Goal: Browse casually: Explore the website without a specific task or goal

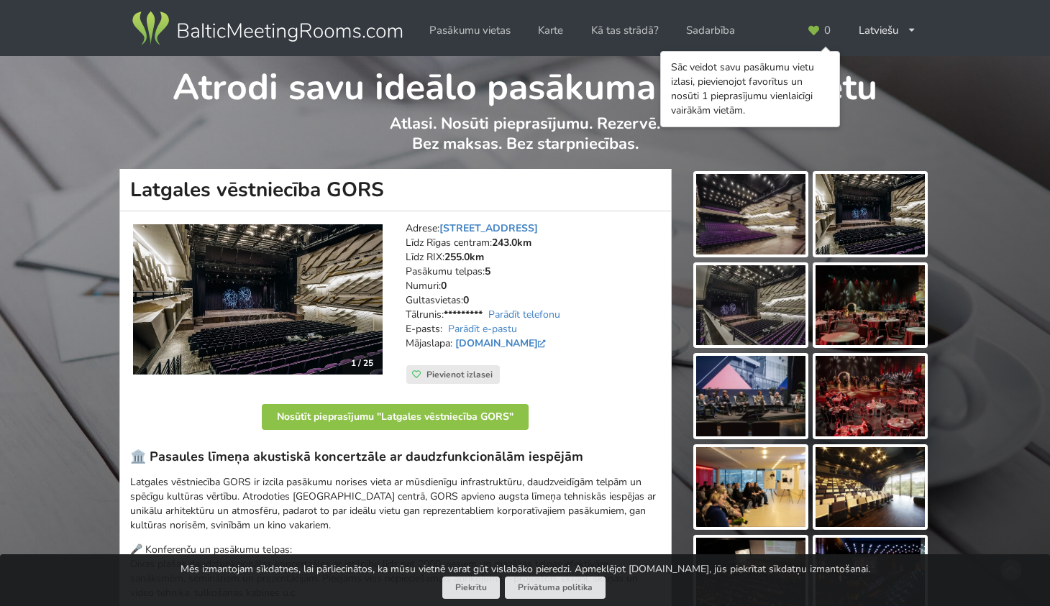
click at [327, 296] on img at bounding box center [258, 299] width 250 height 150
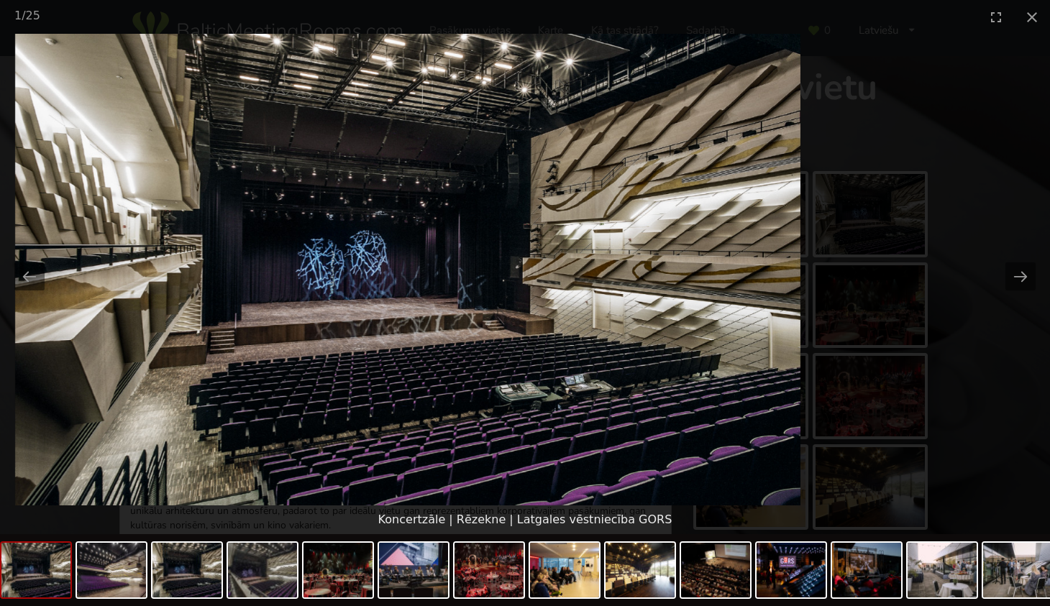
drag, startPoint x: 541, startPoint y: 284, endPoint x: 444, endPoint y: 470, distance: 209.4
click at [444, 470] on picture at bounding box center [408, 270] width 1050 height 472
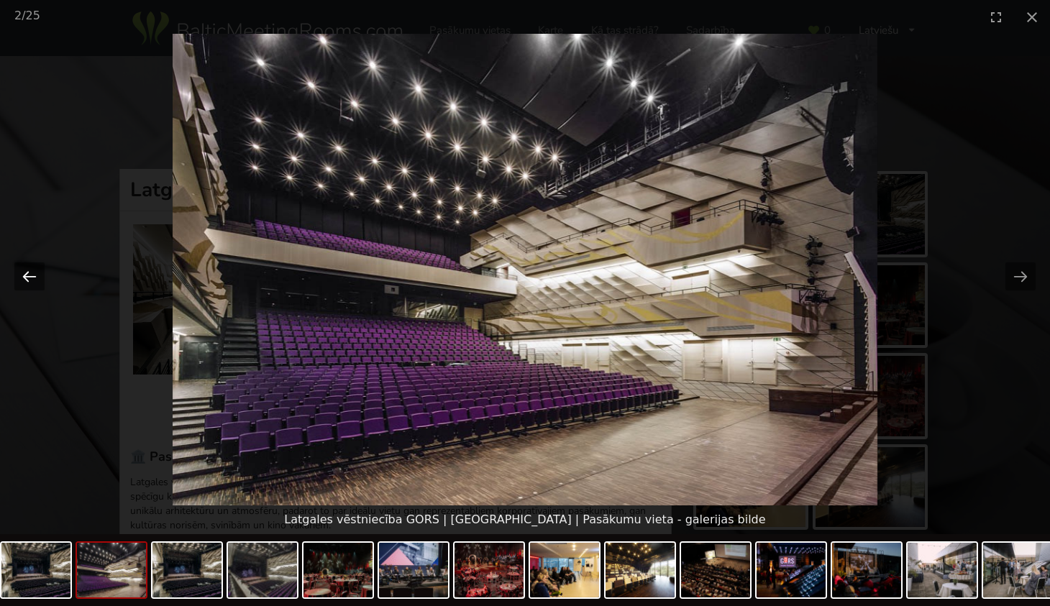
drag, startPoint x: 31, startPoint y: 275, endPoint x: 42, endPoint y: 279, distance: 12.3
click at [31, 275] on button "Previous slide" at bounding box center [29, 276] width 30 height 28
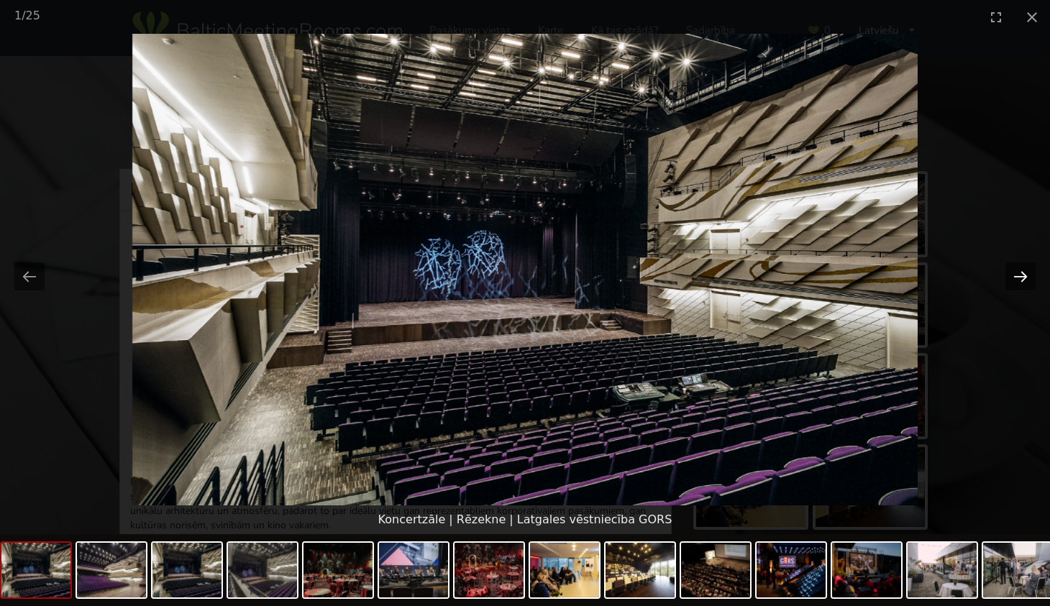
click at [1021, 275] on button "Next slide" at bounding box center [1020, 276] width 30 height 28
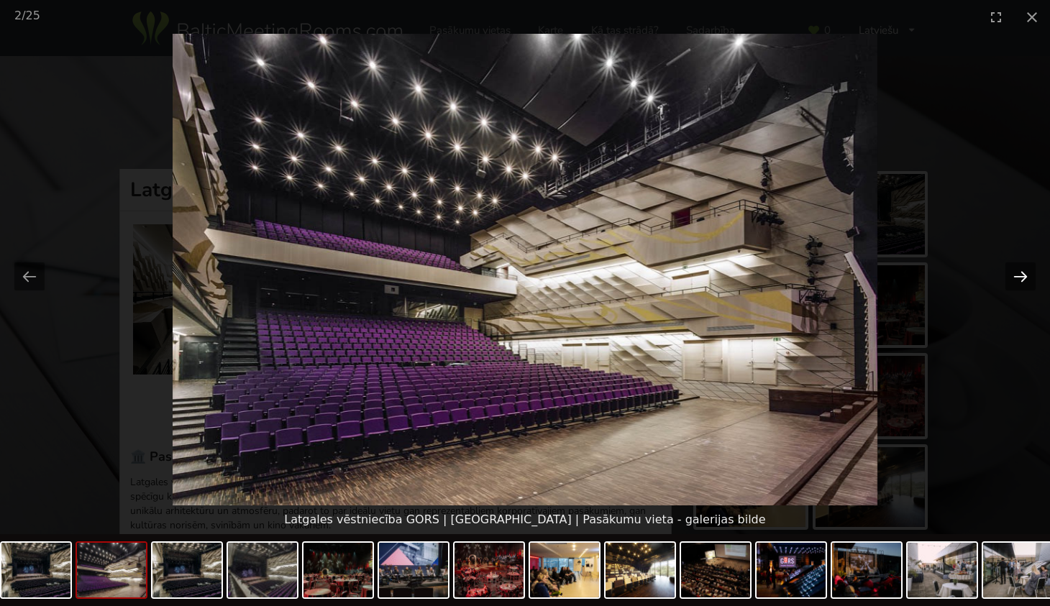
click at [1021, 275] on button "Next slide" at bounding box center [1020, 276] width 30 height 28
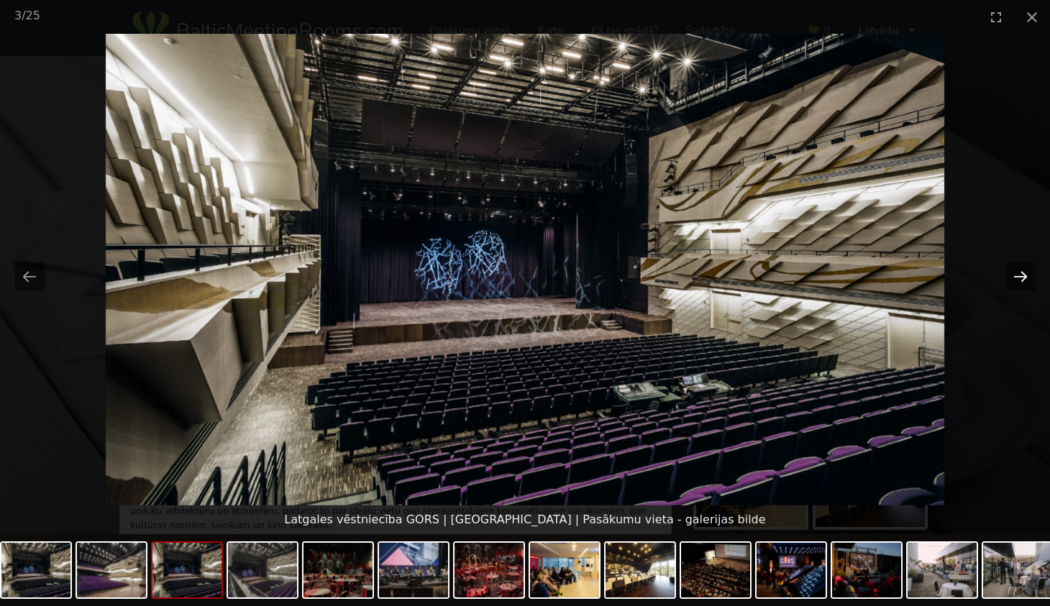
click at [1021, 275] on button "Next slide" at bounding box center [1020, 276] width 30 height 28
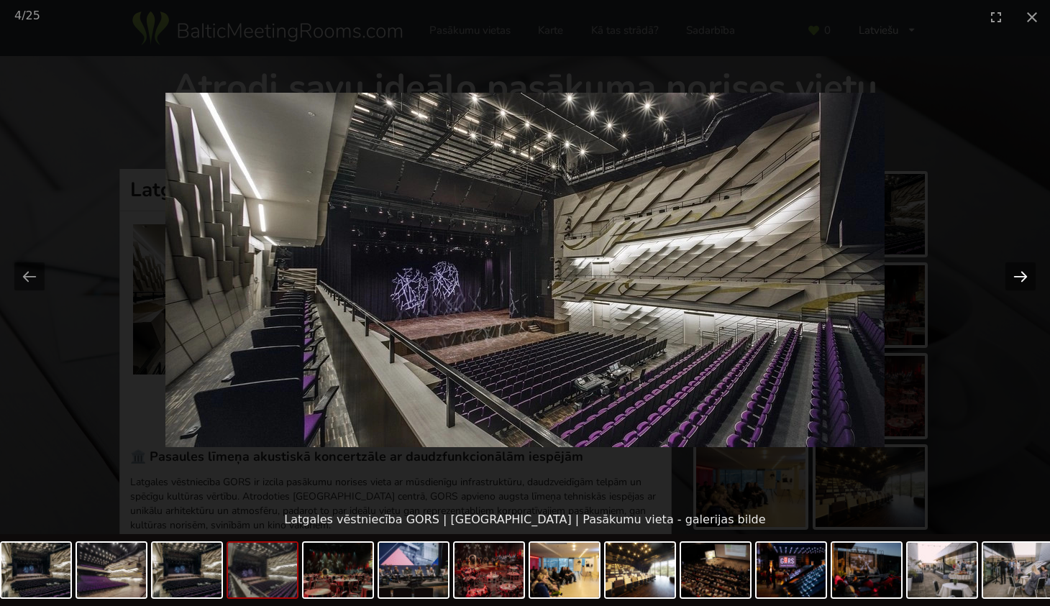
click at [1021, 275] on button "Next slide" at bounding box center [1020, 276] width 30 height 28
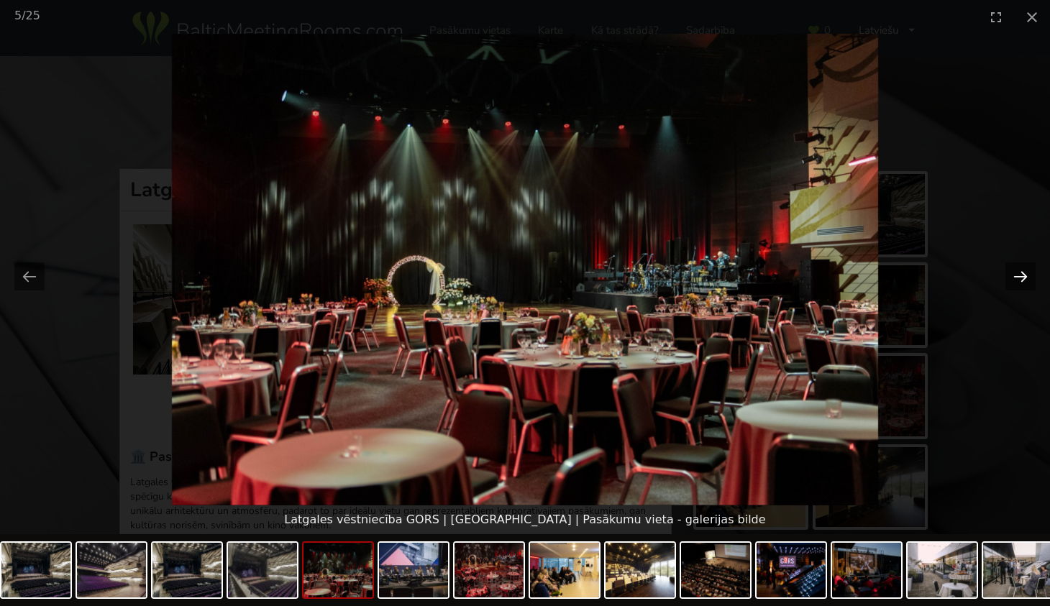
click at [1020, 275] on button "Next slide" at bounding box center [1020, 276] width 30 height 28
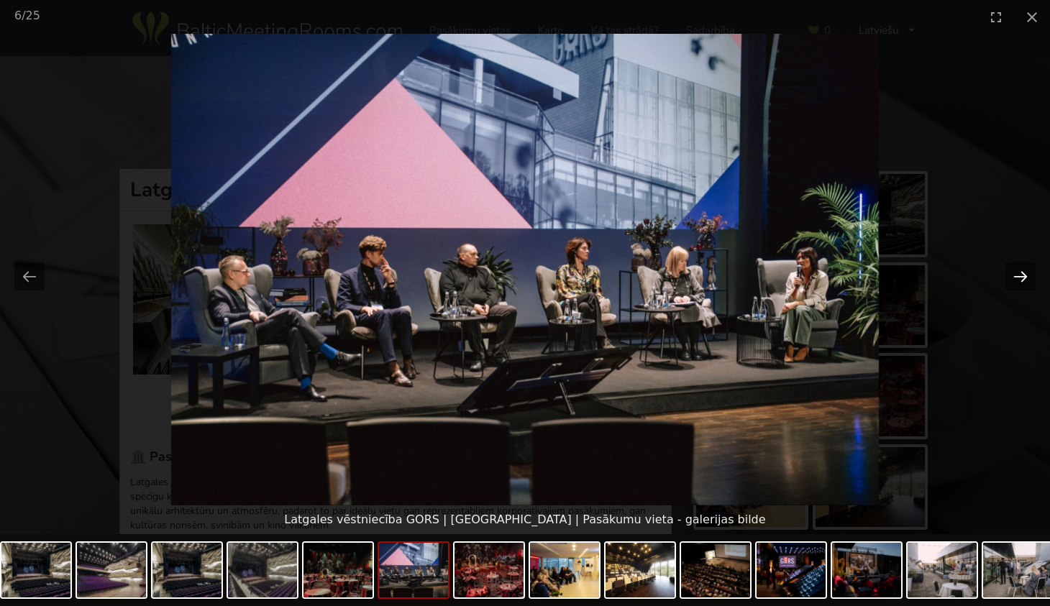
click at [1020, 275] on button "Next slide" at bounding box center [1020, 276] width 30 height 28
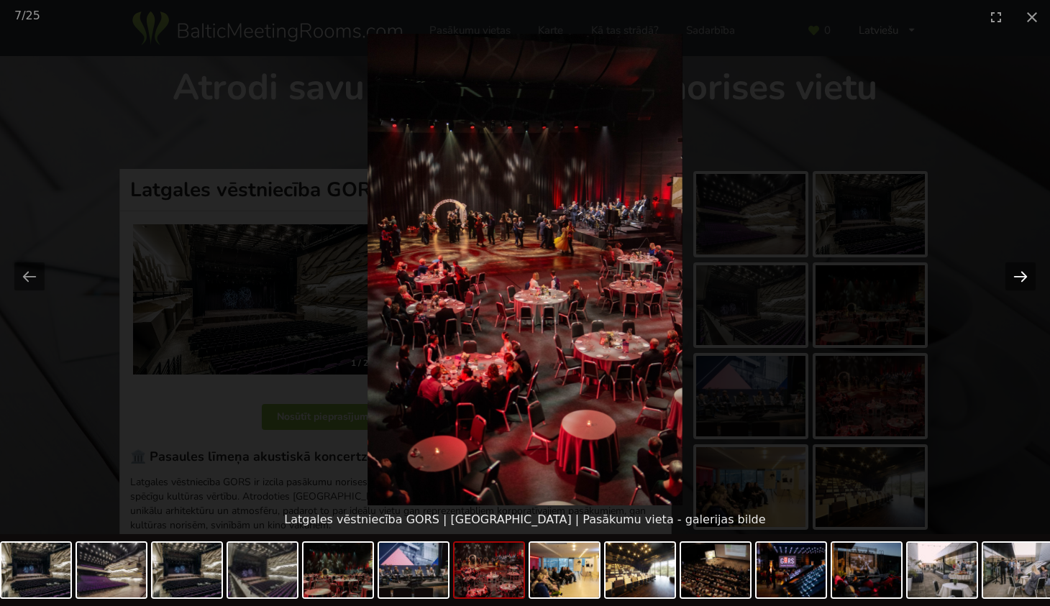
click at [1020, 275] on button "Next slide" at bounding box center [1020, 276] width 30 height 28
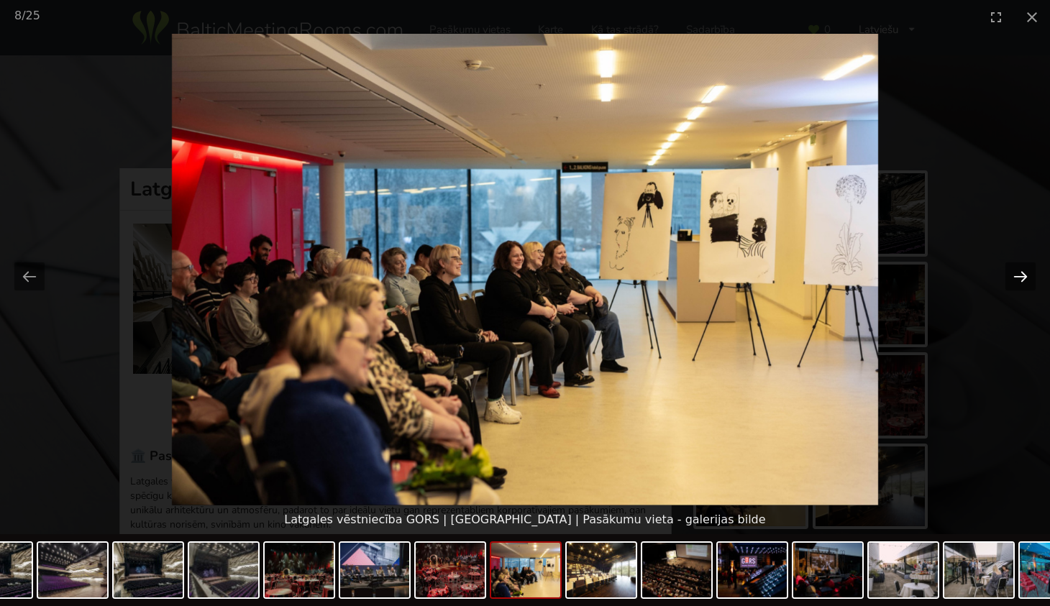
scroll to position [2, 0]
click at [1020, 275] on button "Next slide" at bounding box center [1020, 276] width 30 height 28
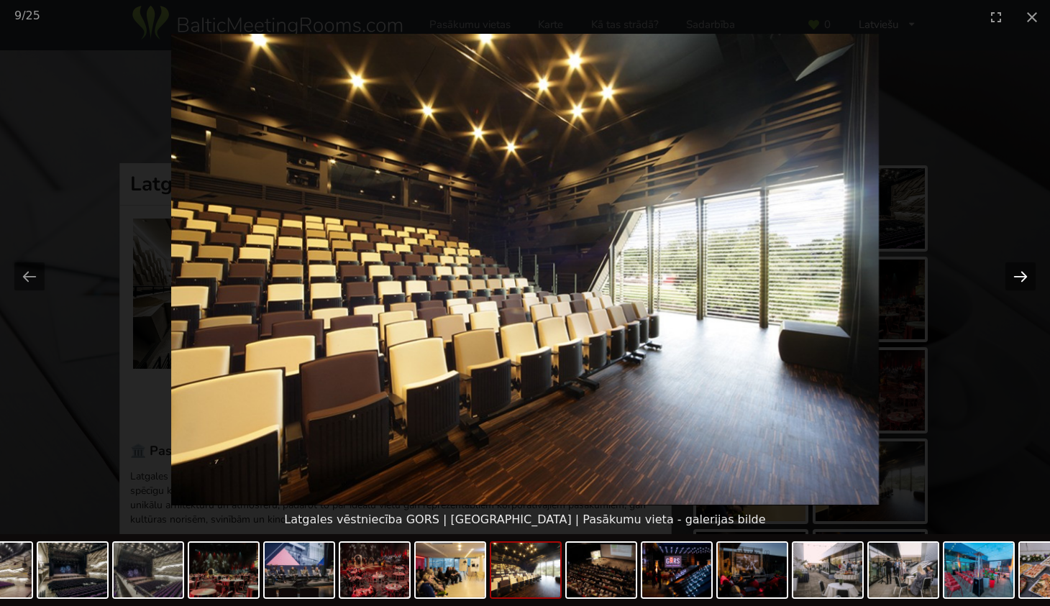
click at [1020, 275] on button "Next slide" at bounding box center [1020, 276] width 30 height 28
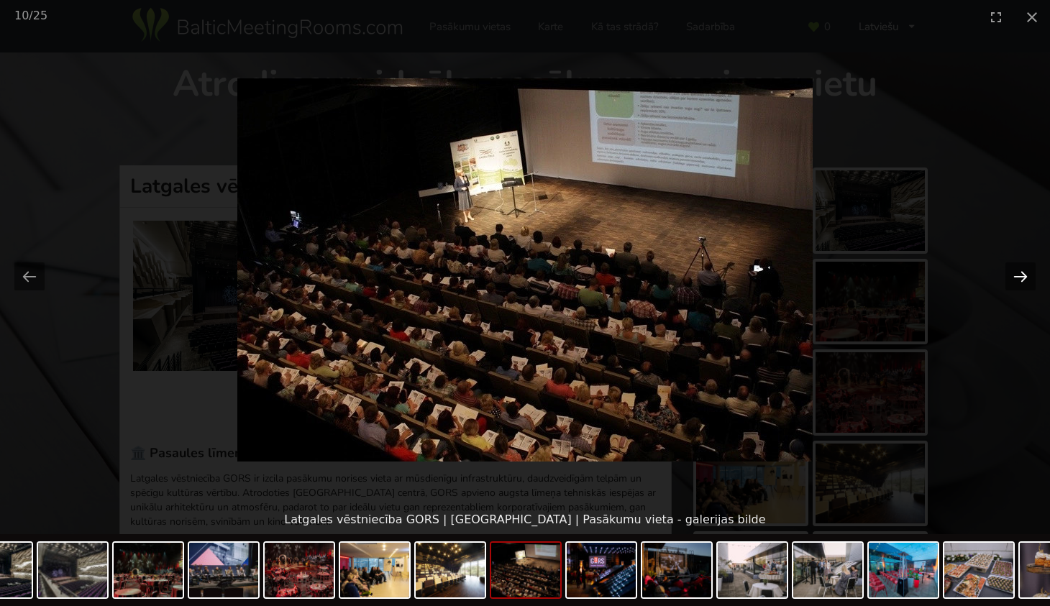
click at [1020, 275] on button "Next slide" at bounding box center [1020, 276] width 30 height 28
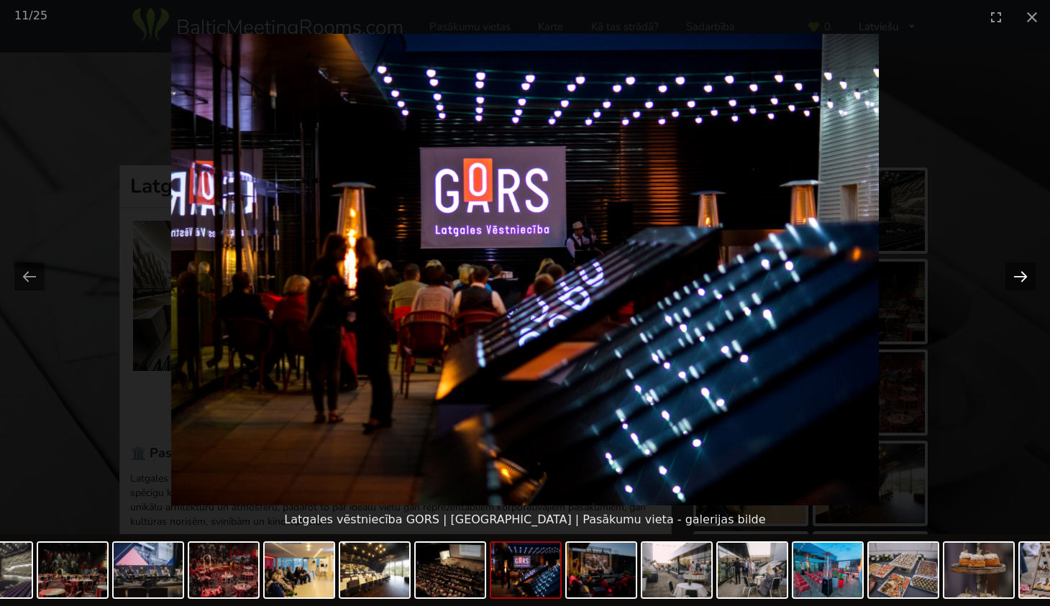
scroll to position [4, 0]
click at [1020, 275] on button "Next slide" at bounding box center [1020, 276] width 30 height 28
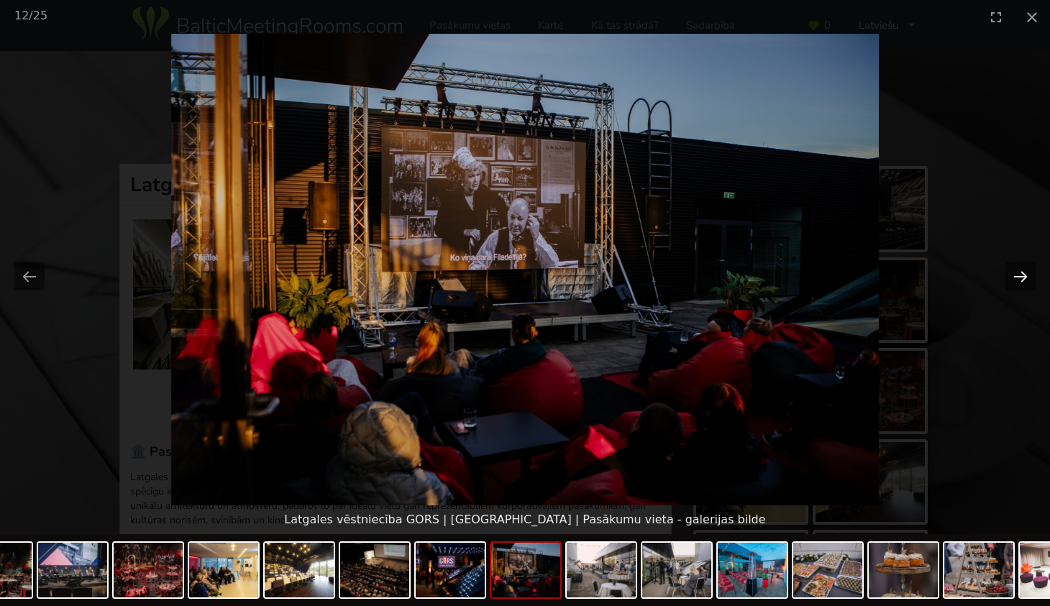
scroll to position [2, 0]
click at [1020, 275] on button "Next slide" at bounding box center [1020, 276] width 30 height 28
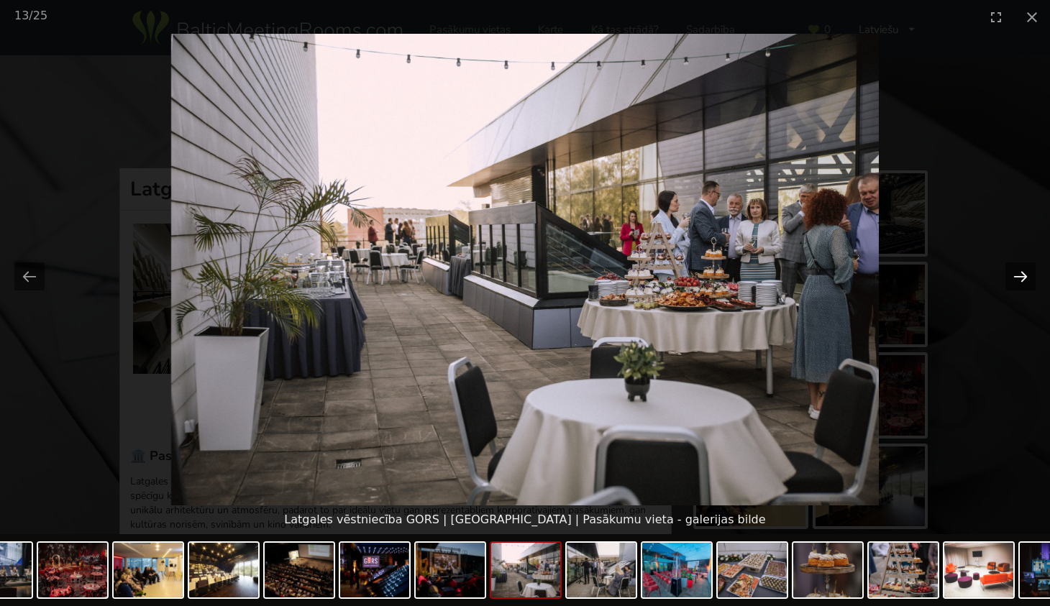
scroll to position [0, 0]
click at [1020, 275] on button "Next slide" at bounding box center [1020, 276] width 30 height 28
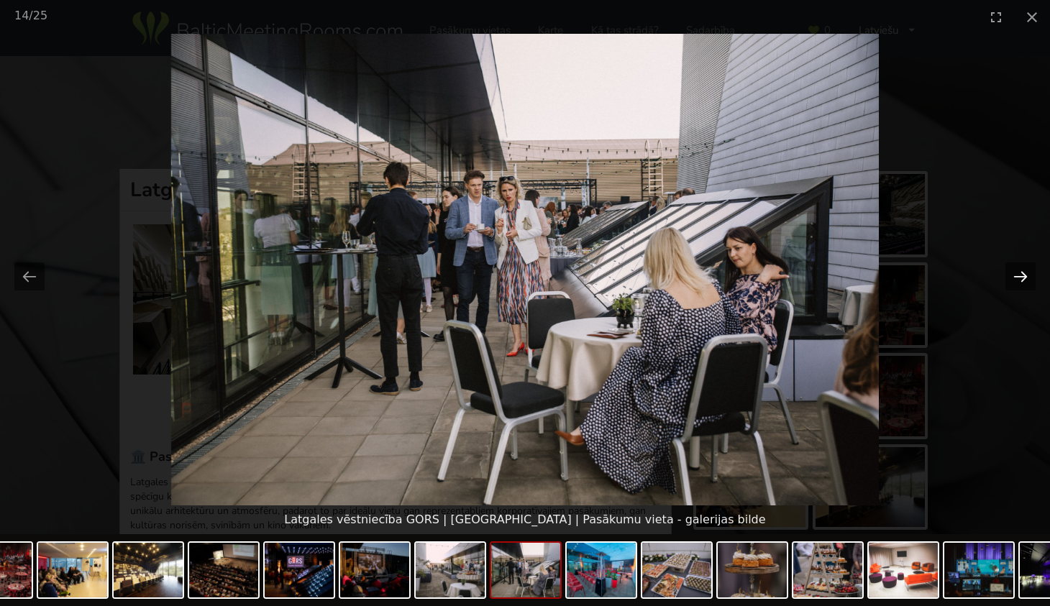
click at [1020, 275] on button "Next slide" at bounding box center [1020, 276] width 30 height 28
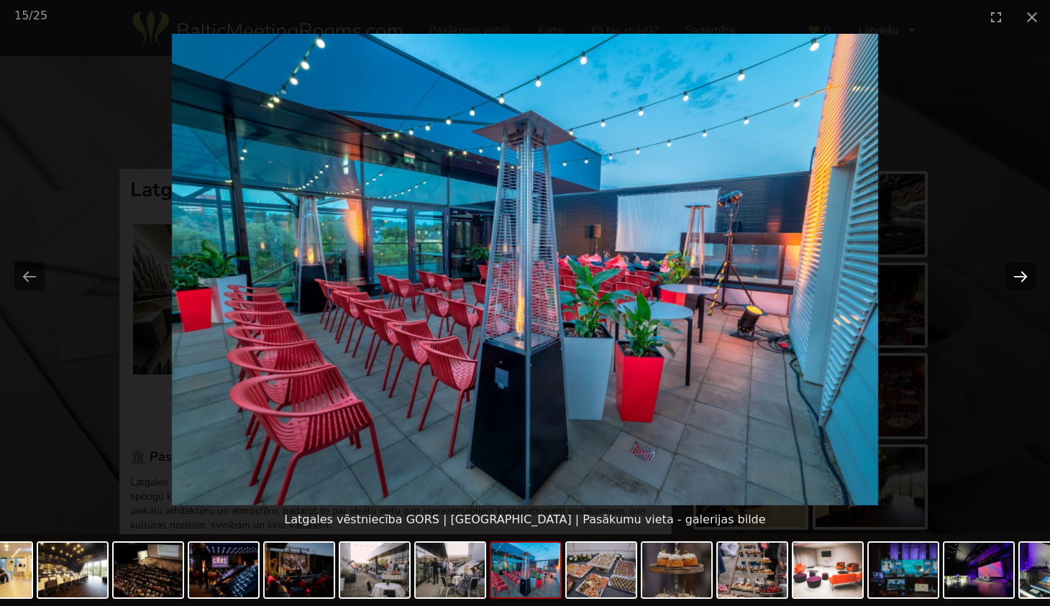
click at [1020, 275] on button "Next slide" at bounding box center [1020, 276] width 30 height 28
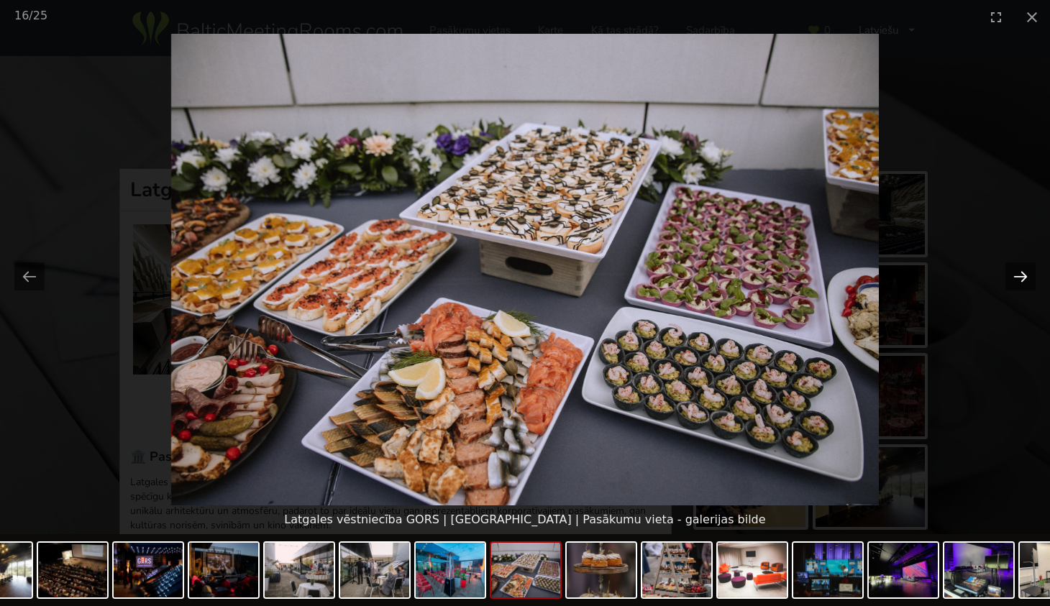
click at [1020, 275] on button "Next slide" at bounding box center [1020, 276] width 30 height 28
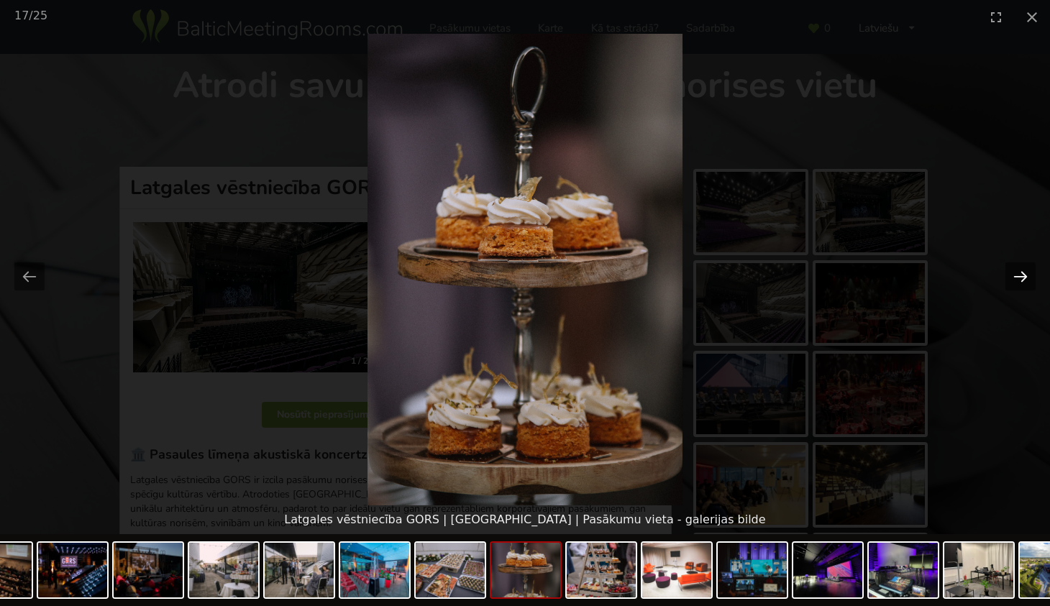
click at [1020, 275] on button "Next slide" at bounding box center [1020, 276] width 30 height 28
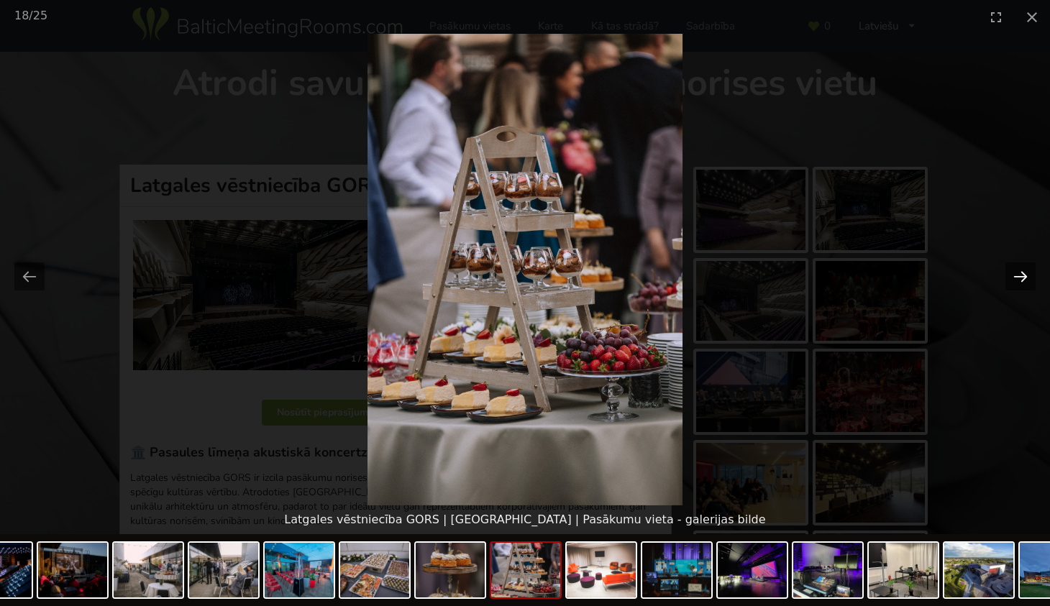
click at [1020, 275] on button "Next slide" at bounding box center [1020, 276] width 30 height 28
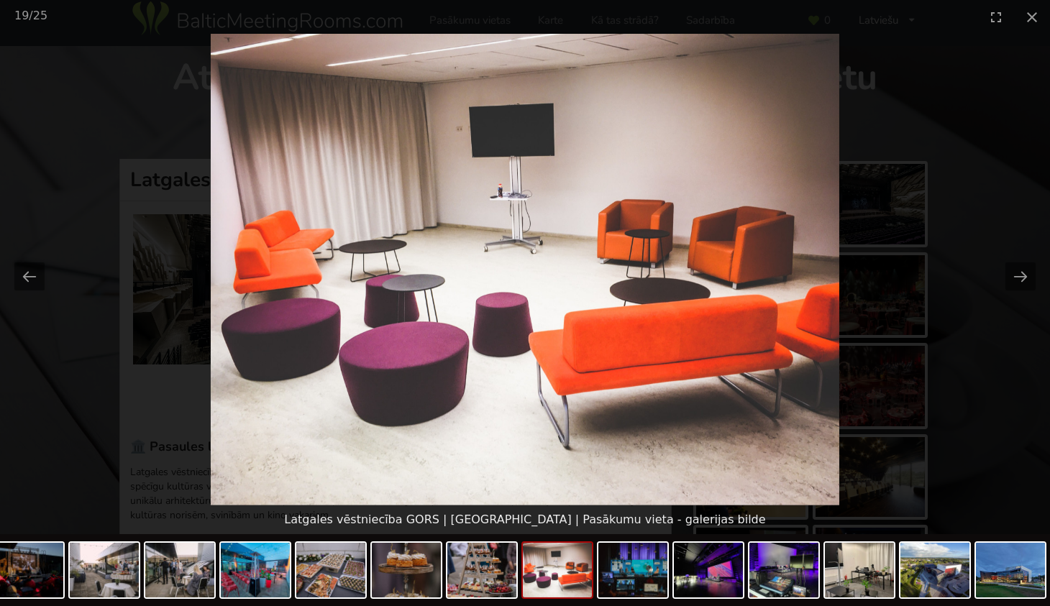
scroll to position [11, 0]
click at [1033, 17] on button "Close gallery" at bounding box center [1032, 17] width 36 height 34
